Goal: Feedback & Contribution: Contribute content

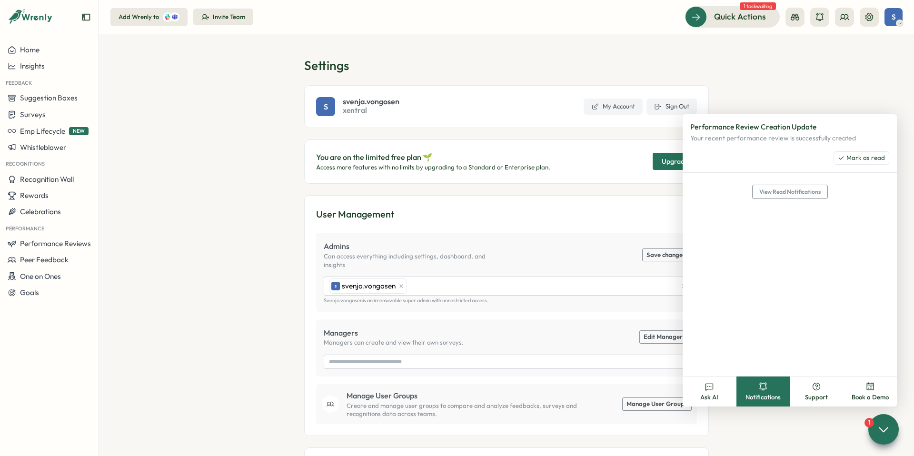
click at [895, 19] on span "S" at bounding box center [894, 17] width 4 height 8
click at [867, 20] on icon at bounding box center [870, 17] width 10 height 10
click at [870, 17] on icon at bounding box center [870, 17] width 8 height 8
drag, startPoint x: 848, startPoint y: 59, endPoint x: 853, endPoint y: 42, distance: 17.5
click at [848, 55] on section "Settings S svenja.vongosen xentral My Account Sign Out You are on the limited f…" at bounding box center [506, 245] width 815 height 422
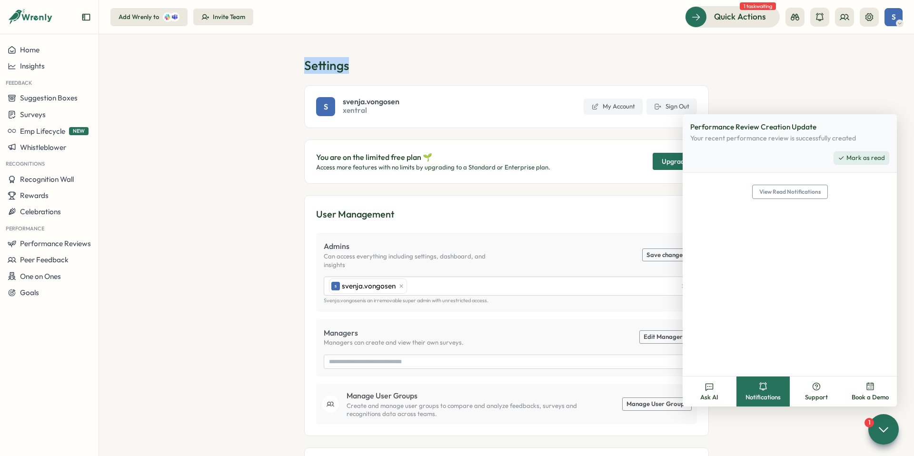
click at [875, 158] on span "Mark as read" at bounding box center [866, 158] width 39 height 9
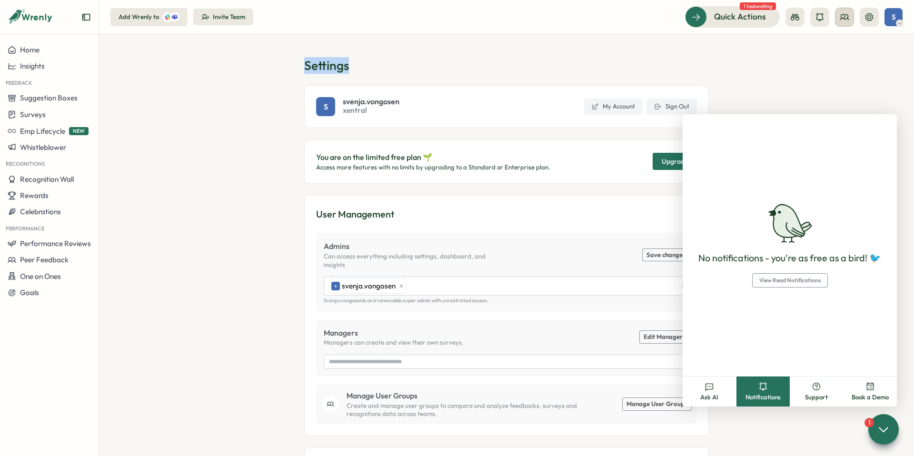
click at [848, 20] on icon at bounding box center [845, 17] width 10 height 10
click at [892, 20] on span "S" at bounding box center [894, 17] width 4 height 8
click at [770, 57] on section "Settings S svenja.vongosen xentral My Account Sign Out You are on the limited f…" at bounding box center [506, 245] width 815 height 422
click at [868, 19] on icon at bounding box center [870, 17] width 10 height 10
click at [870, 19] on icon at bounding box center [870, 17] width 10 height 10
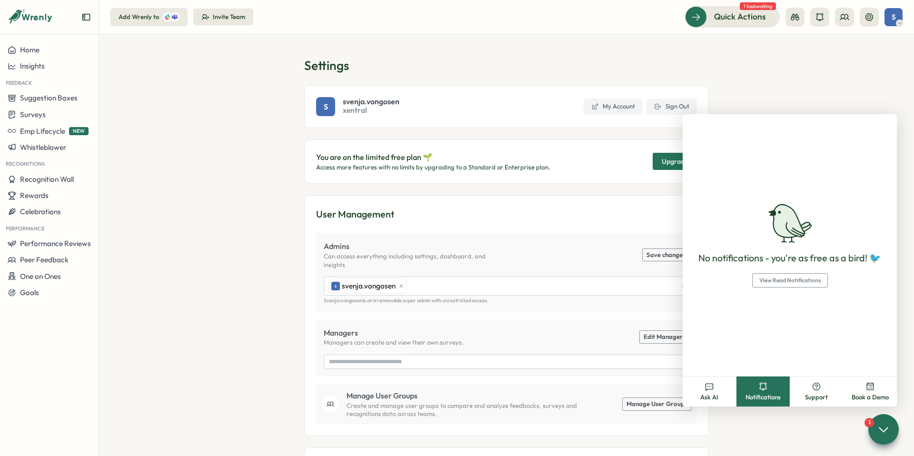
click at [248, 179] on section "Settings S svenja.vongosen xentral My Account Sign Out You are on the limited f…" at bounding box center [506, 245] width 815 height 422
click at [38, 49] on span "Home" at bounding box center [30, 49] width 20 height 9
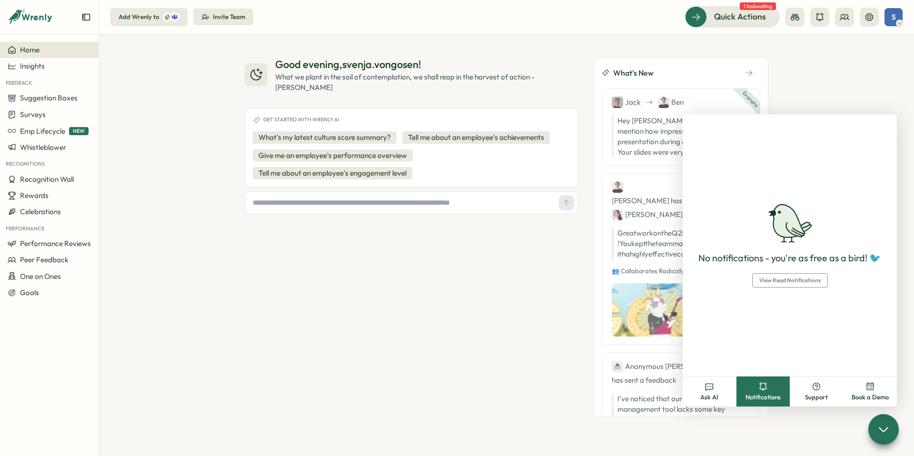
click at [819, 282] on span "View Read Notifications" at bounding box center [789, 280] width 61 height 13
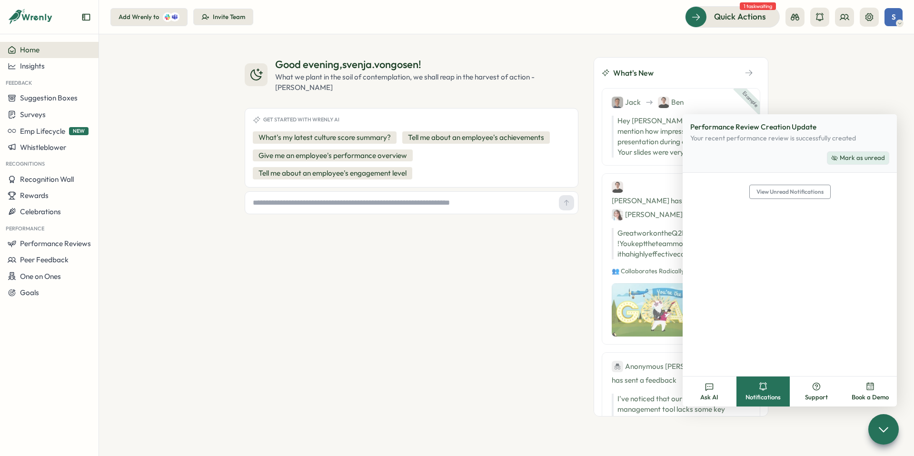
click at [859, 158] on span "Mark as unread" at bounding box center [862, 158] width 45 height 9
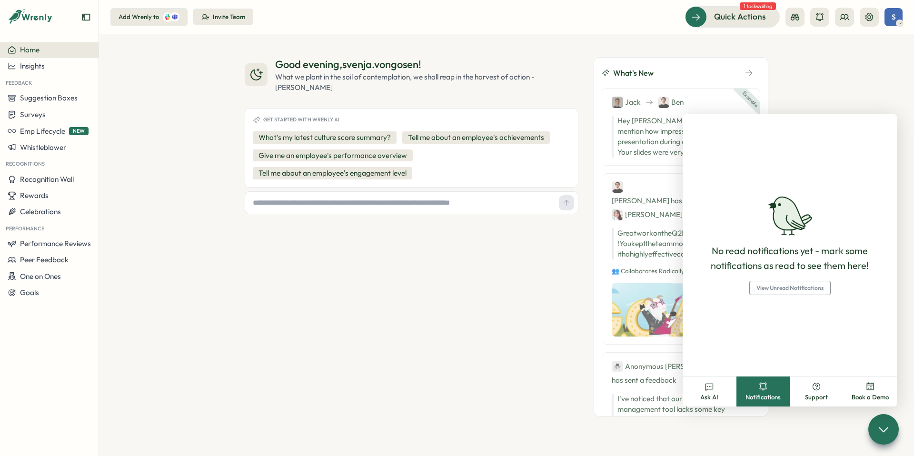
click at [793, 288] on span "View Unread Notifications" at bounding box center [790, 287] width 67 height 13
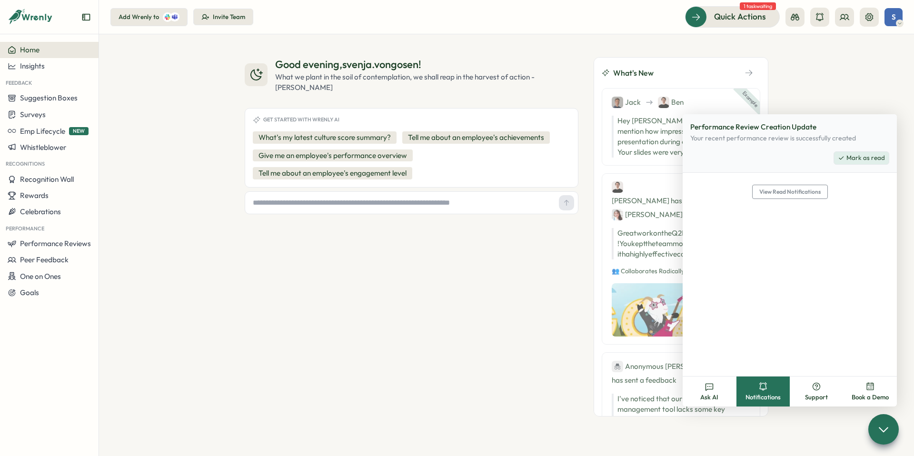
click at [871, 158] on span "Mark as read" at bounding box center [866, 158] width 39 height 9
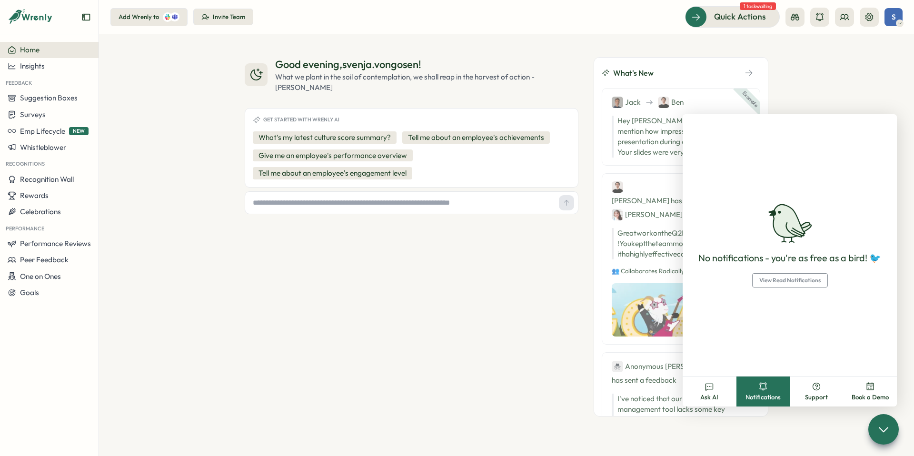
click at [793, 104] on div "Good evening , svenja.vongosen ! What we plant in the soil of contemplation, we…" at bounding box center [506, 245] width 815 height 422
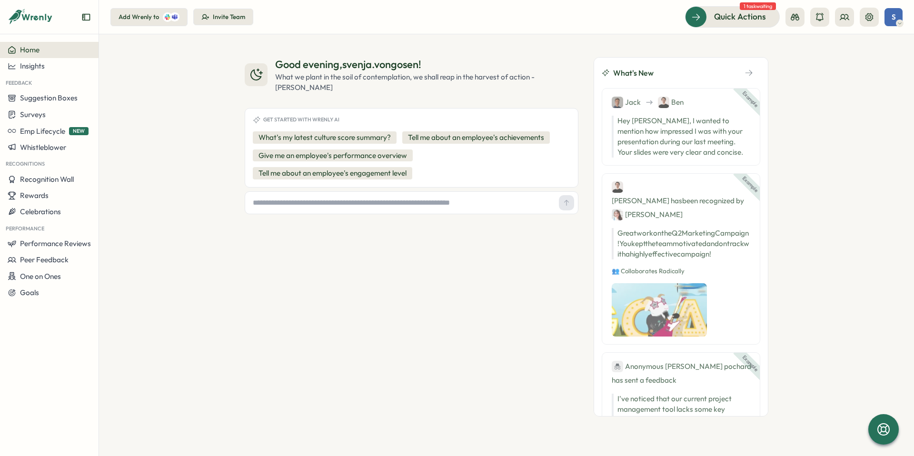
click at [900, 22] on icon at bounding box center [899, 24] width 5 height 8
click at [880, 20] on div "Quick Actions 1 task waiting S" at bounding box center [794, 16] width 218 height 21
click at [849, 18] on icon at bounding box center [845, 17] width 10 height 10
click at [817, 17] on icon at bounding box center [820, 17] width 10 height 10
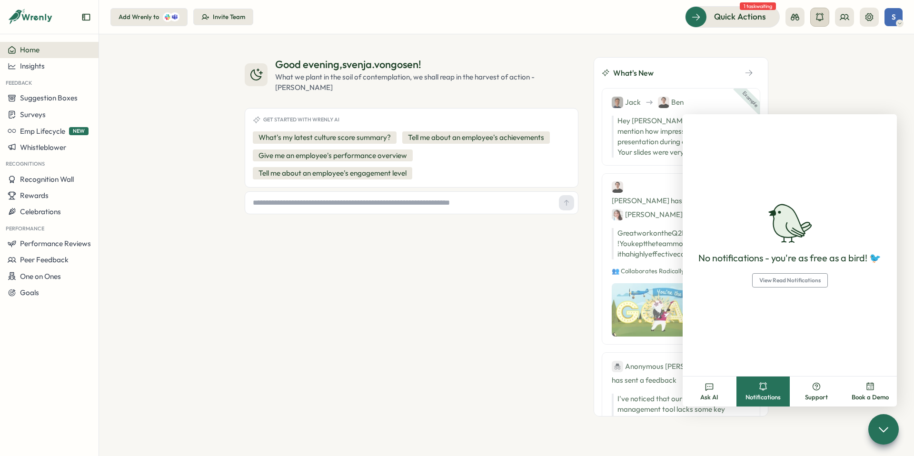
click at [817, 17] on icon at bounding box center [820, 17] width 10 height 10
click at [796, 19] on icon at bounding box center [795, 17] width 9 height 7
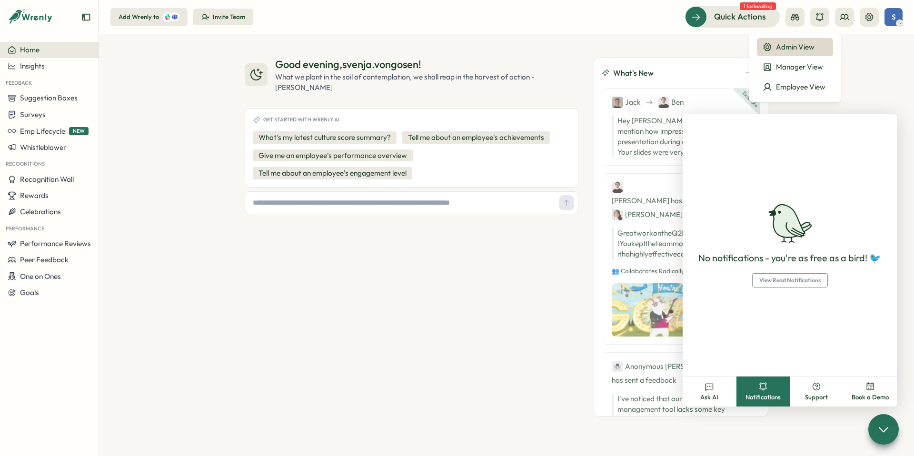
click at [892, 17] on span "S" at bounding box center [894, 17] width 4 height 8
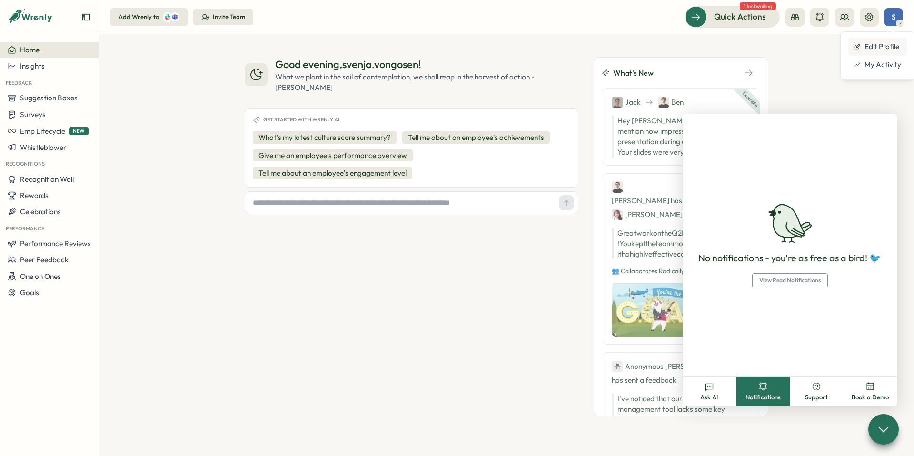
click at [892, 48] on div "Edit Profile" at bounding box center [877, 46] width 47 height 10
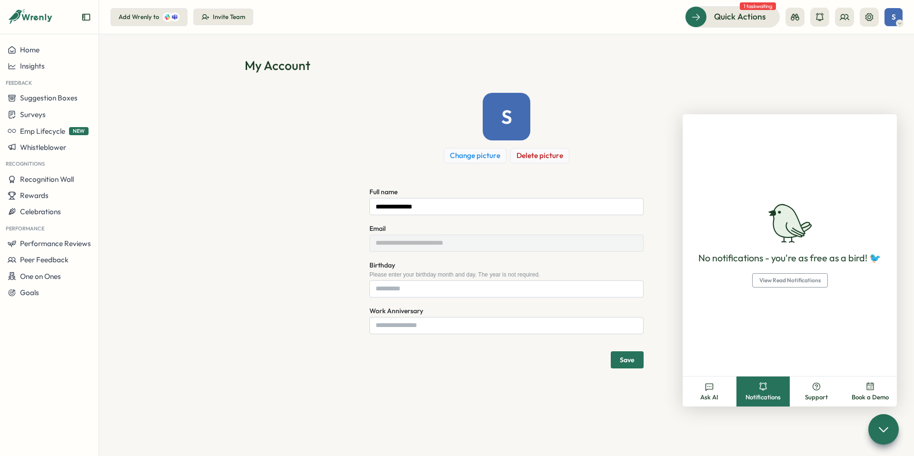
click at [898, 20] on icon at bounding box center [899, 24] width 5 height 8
click at [896, 65] on div "My Activity" at bounding box center [877, 65] width 47 height 10
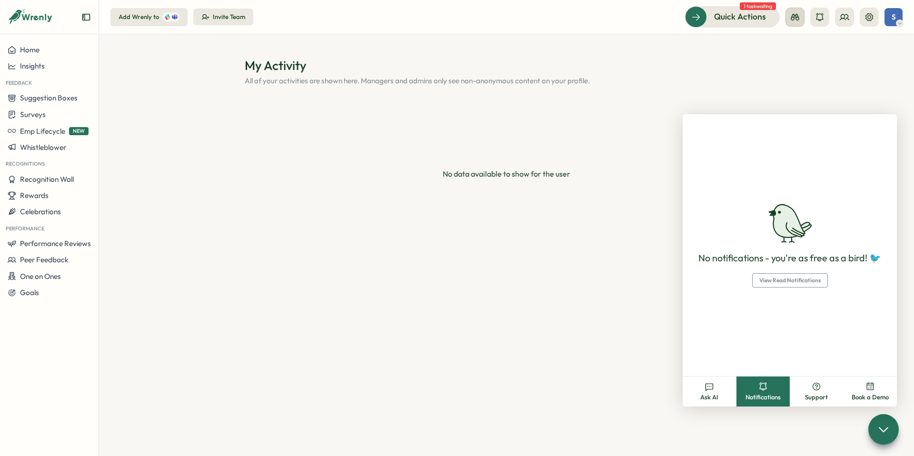
click at [795, 20] on icon at bounding box center [795, 17] width 10 height 10
click at [816, 20] on icon at bounding box center [820, 17] width 10 height 10
click at [818, 91] on section "My Activity All of your activities are shown here. Managers and admins only see…" at bounding box center [506, 245] width 815 height 422
click at [83, 15] on icon "Expand sidebar" at bounding box center [86, 17] width 8 height 7
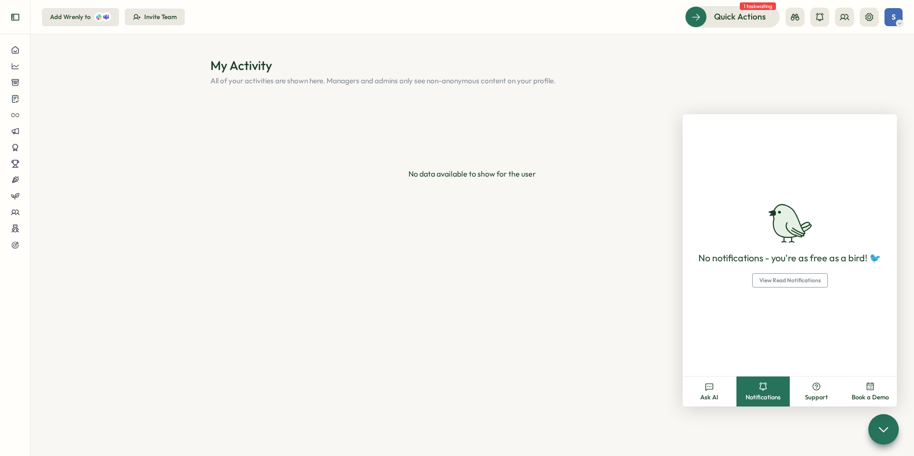
drag, startPoint x: 1, startPoint y: 11, endPoint x: 12, endPoint y: 12, distance: 11.4
click at [1, 11] on div at bounding box center [15, 21] width 30 height 27
click at [13, 12] on icon "Expand sidebar" at bounding box center [15, 17] width 10 height 10
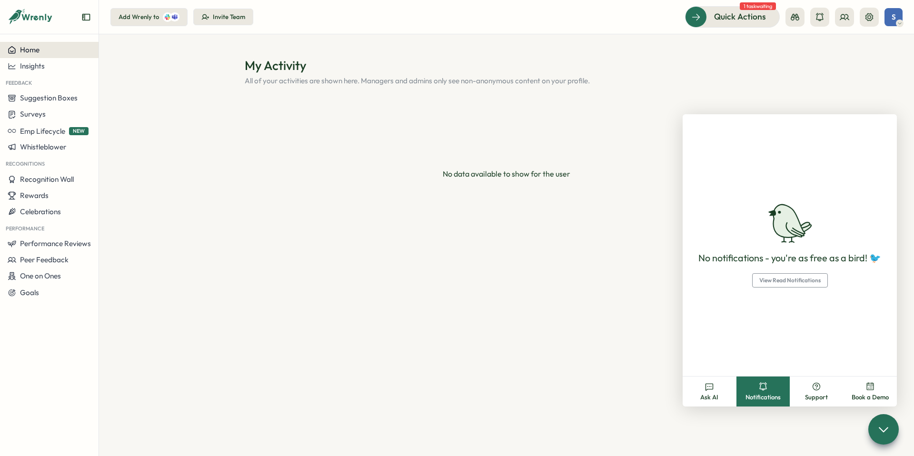
click at [44, 48] on div "Home" at bounding box center [49, 50] width 83 height 9
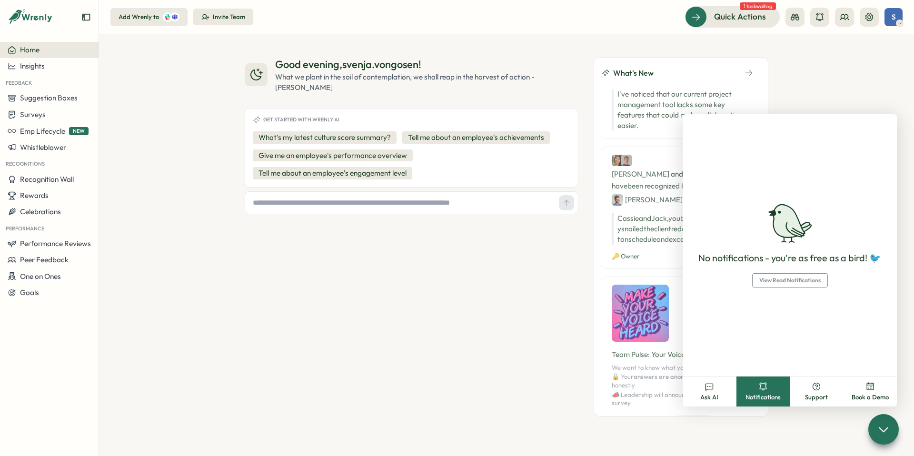
scroll to position [328, 0]
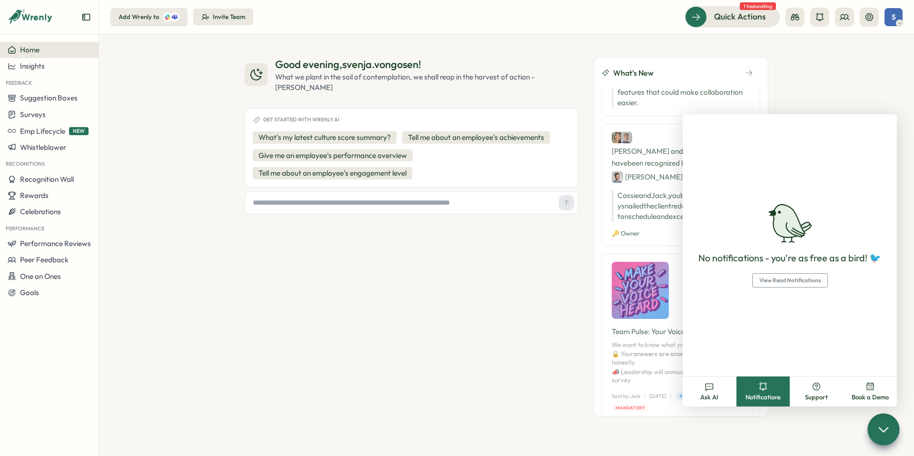
click at [889, 431] on icon at bounding box center [884, 429] width 14 height 14
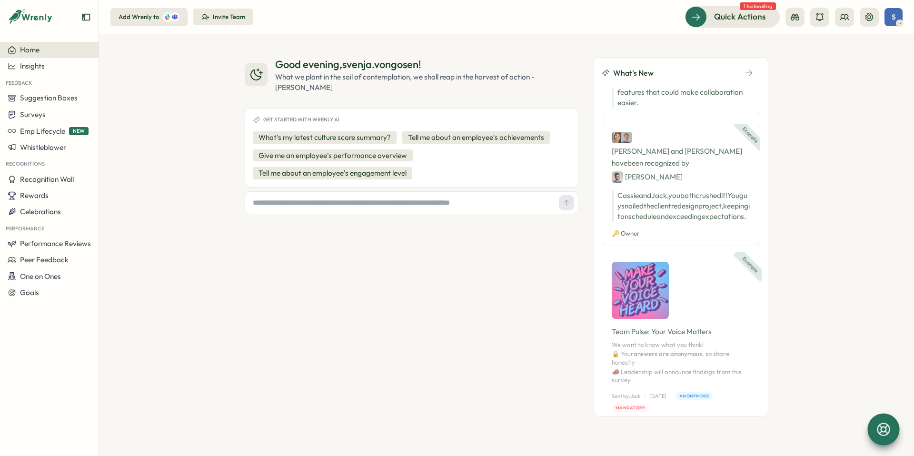
click at [892, 21] on div "S" at bounding box center [894, 17] width 18 height 18
click at [814, 46] on div "Good evening , svenja.vongosen ! What we plant in the soil of contemplation, we…" at bounding box center [506, 245] width 815 height 422
click at [846, 20] on icon at bounding box center [845, 17] width 10 height 10
click at [871, 16] on icon at bounding box center [870, 17] width 10 height 10
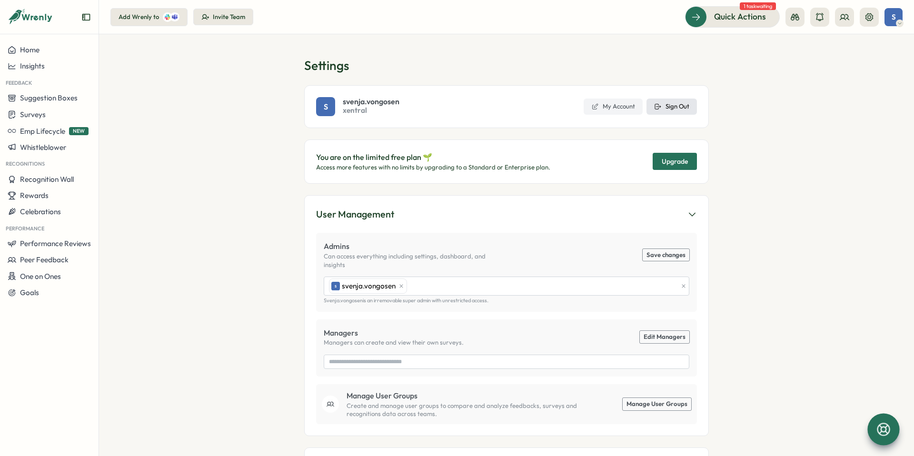
click at [672, 109] on span "Sign Out" at bounding box center [678, 106] width 24 height 9
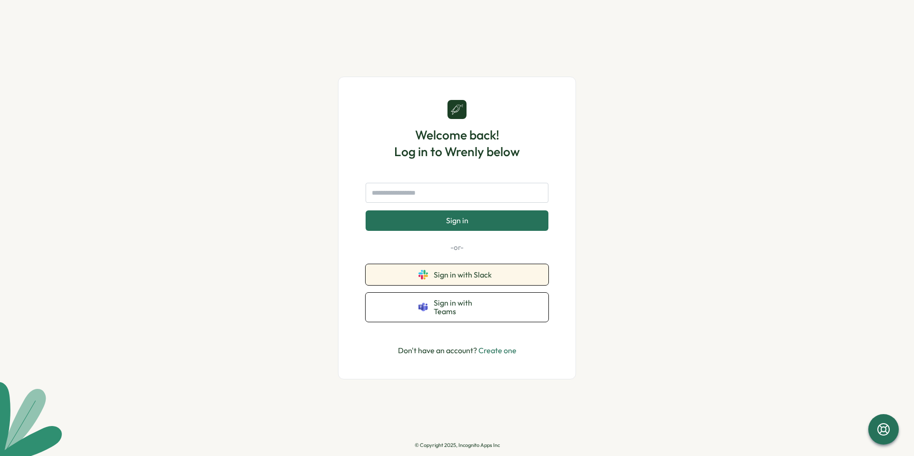
click at [486, 279] on span "Sign in with Slack" at bounding box center [465, 274] width 62 height 9
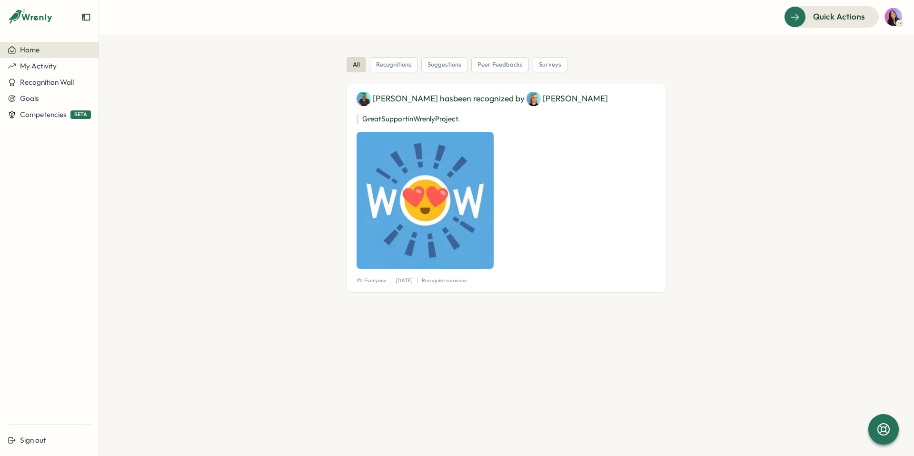
click at [893, 20] on img at bounding box center [894, 17] width 18 height 18
click at [790, 50] on section "all recognitions suggestions peer feedbacks surveys [PERSON_NAME] has been reco…" at bounding box center [506, 245] width 815 height 422
click at [62, 70] on button "My Activity" at bounding box center [49, 66] width 99 height 16
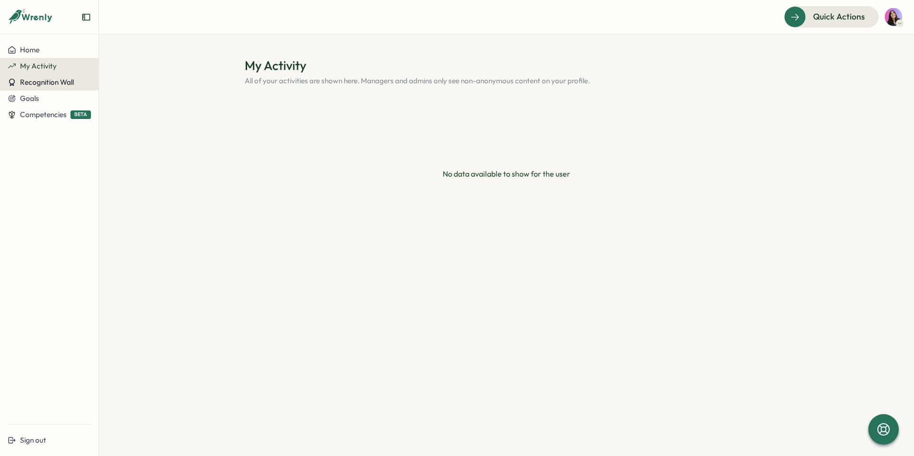
click at [61, 80] on span "Recognition Wall" at bounding box center [47, 82] width 54 height 9
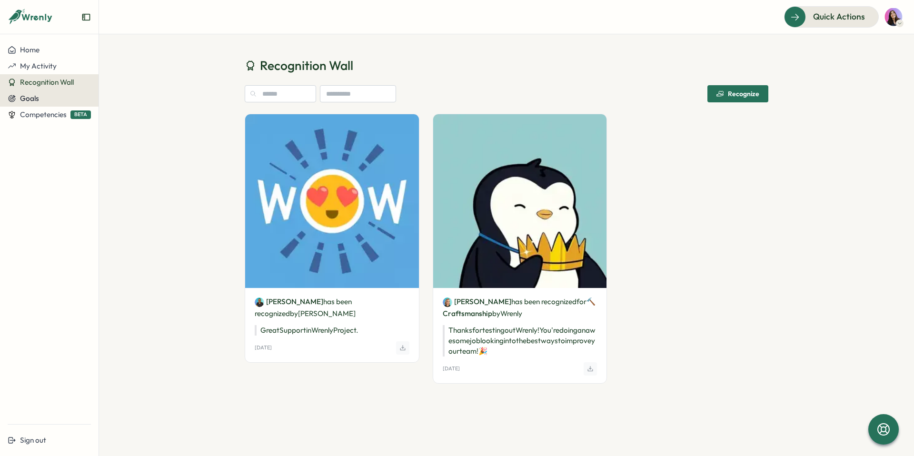
click at [56, 97] on div "Goals" at bounding box center [49, 98] width 83 height 9
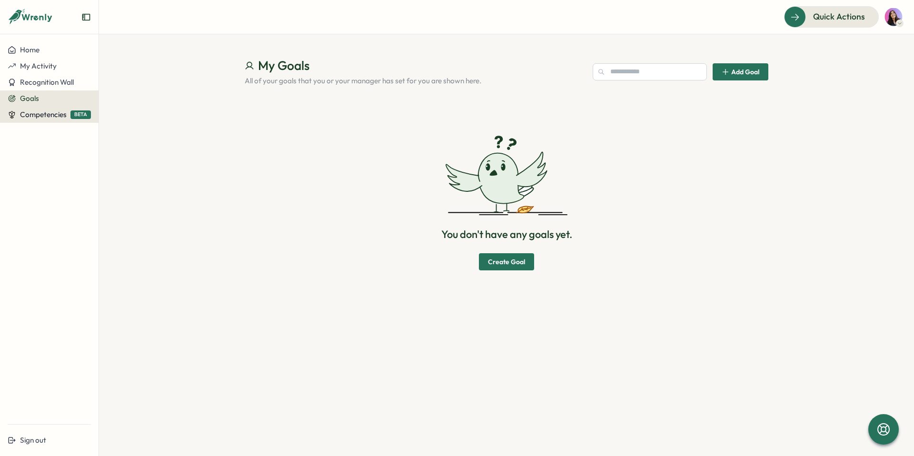
click at [51, 115] on span "Competencies" at bounding box center [43, 114] width 47 height 9
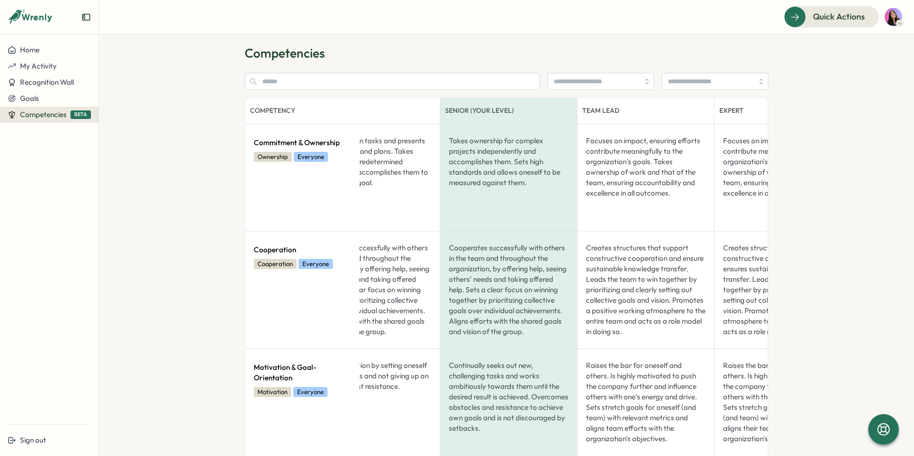
scroll to position [0, 414]
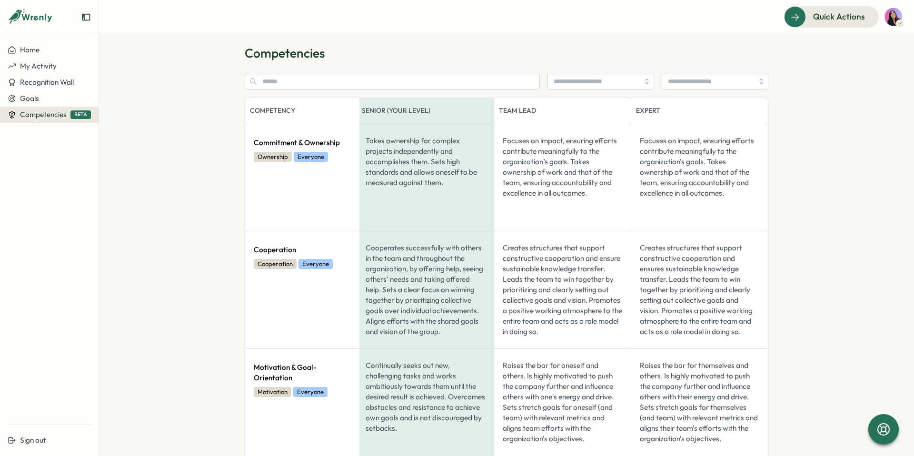
click at [899, 18] on img at bounding box center [894, 17] width 18 height 18
click at [804, 72] on section "Competencies Competency Description Junior Medior Senior (Your Level) Team Lead…" at bounding box center [506, 245] width 815 height 422
click at [45, 54] on div "Home" at bounding box center [49, 50] width 83 height 9
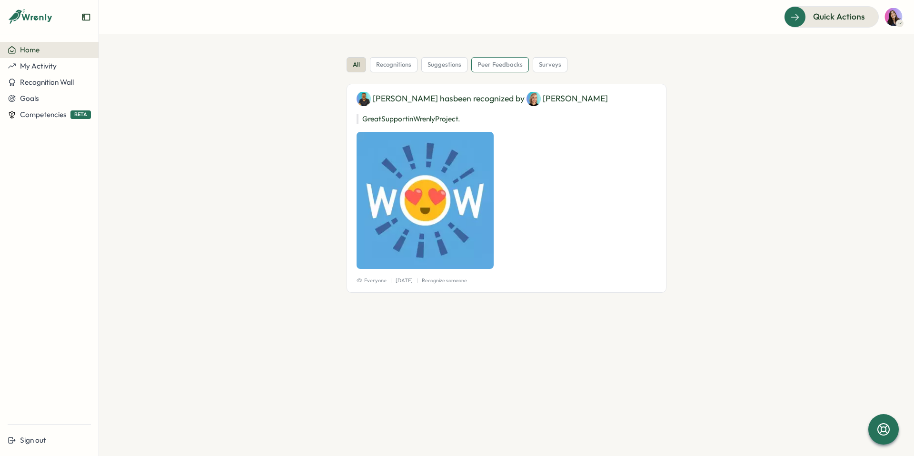
click at [482, 65] on span "peer feedbacks" at bounding box center [500, 64] width 45 height 9
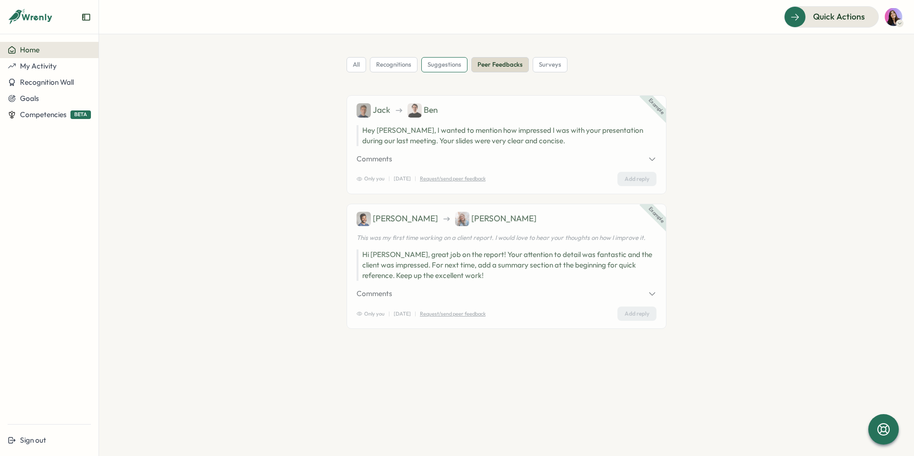
click at [439, 65] on span "suggestions" at bounding box center [445, 64] width 34 height 9
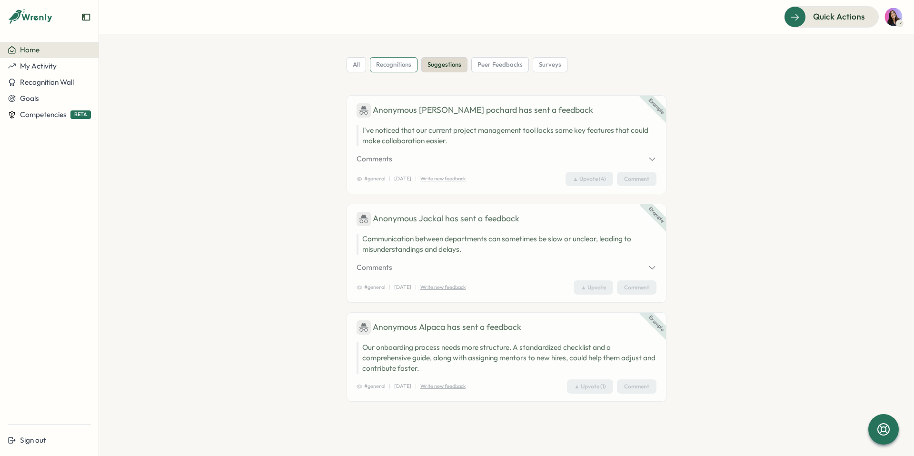
click at [401, 67] on span "recognitions" at bounding box center [393, 64] width 35 height 9
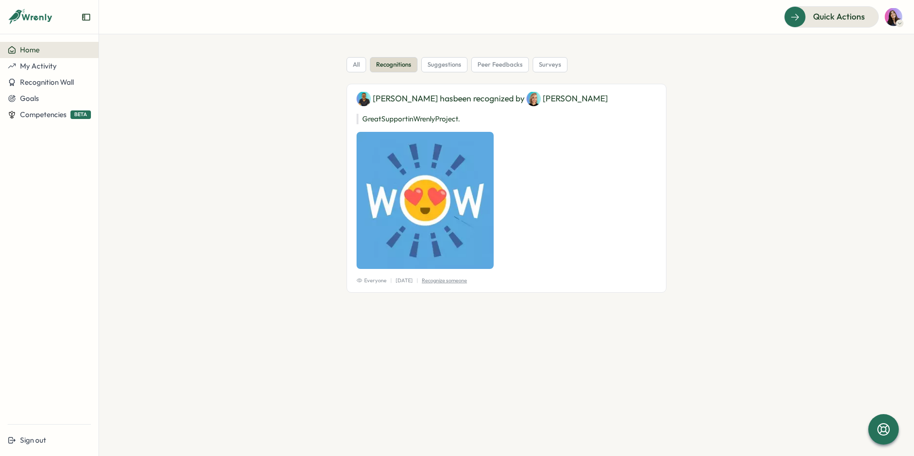
click at [434, 281] on p "Recognize someone" at bounding box center [444, 281] width 45 height 8
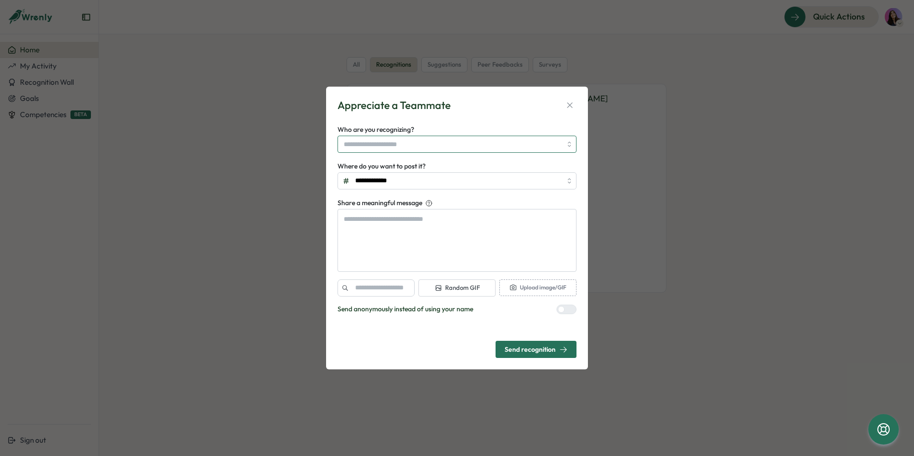
click at [404, 147] on input "Who are you recognizing?" at bounding box center [453, 144] width 218 height 16
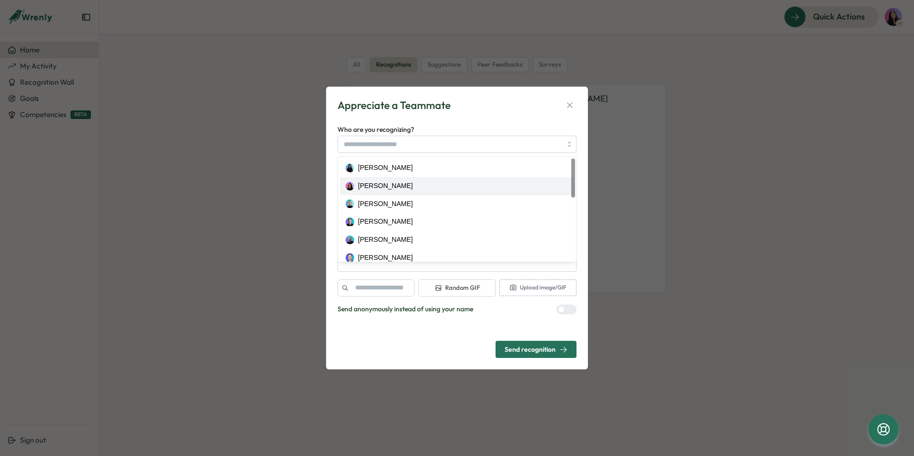
click at [634, 191] on div "**********" at bounding box center [457, 228] width 914 height 456
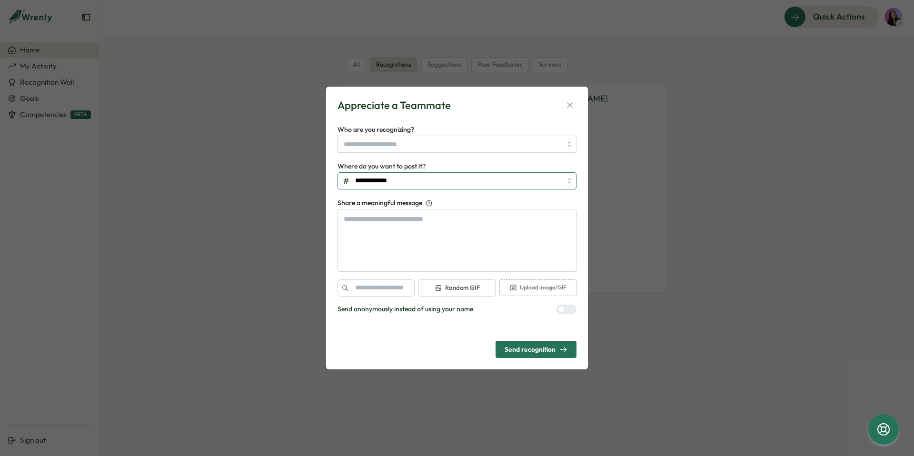
type textarea "*"
click at [543, 179] on input "**********" at bounding box center [457, 180] width 239 height 17
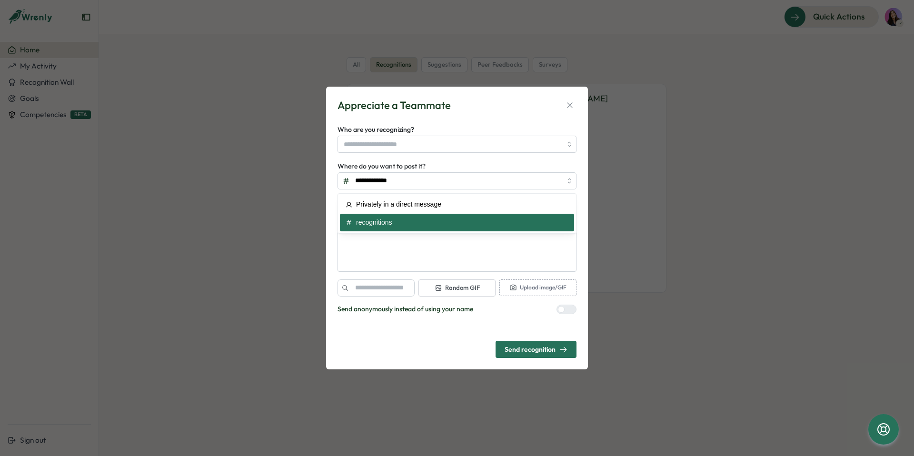
drag, startPoint x: 605, startPoint y: 162, endPoint x: 582, endPoint y: 125, distance: 43.9
click at [605, 161] on div "**********" at bounding box center [457, 228] width 914 height 456
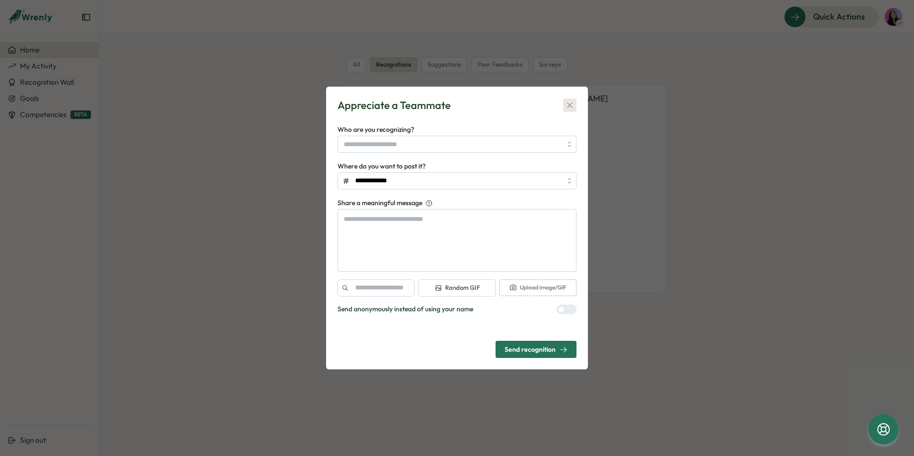
click at [568, 105] on icon "button" at bounding box center [570, 105] width 10 height 10
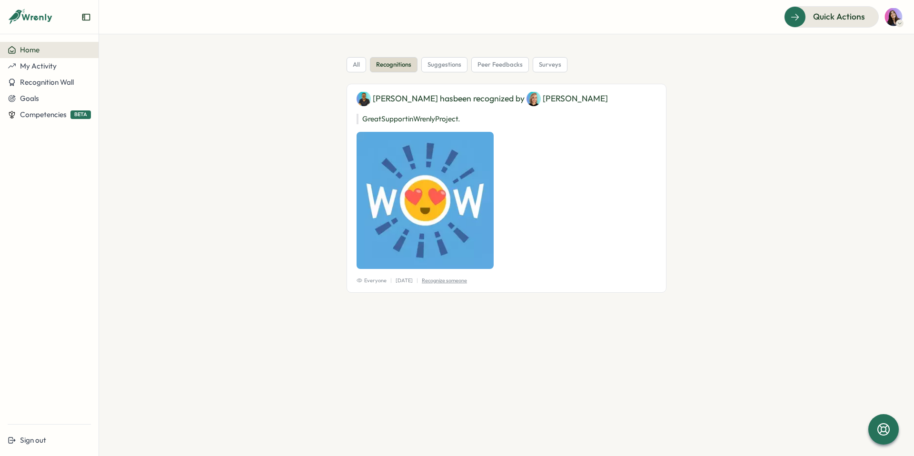
click at [803, 88] on section "all recognitions suggestions peer feedbacks surveys [PERSON_NAME] has been reco…" at bounding box center [506, 245] width 815 height 422
